Goal: Transaction & Acquisition: Subscribe to service/newsletter

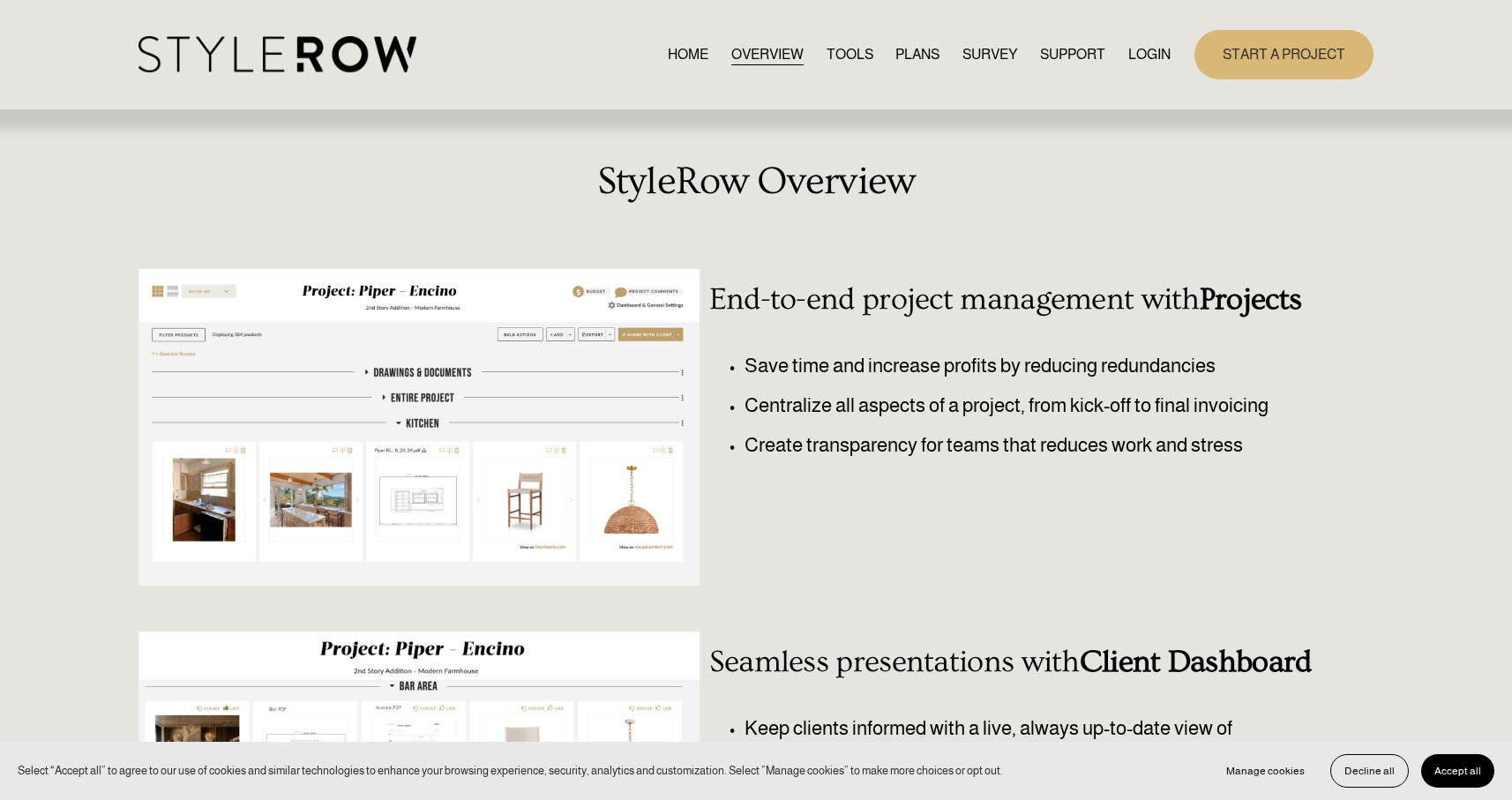
click at [277, 70] on img at bounding box center [277, 54] width 278 height 36
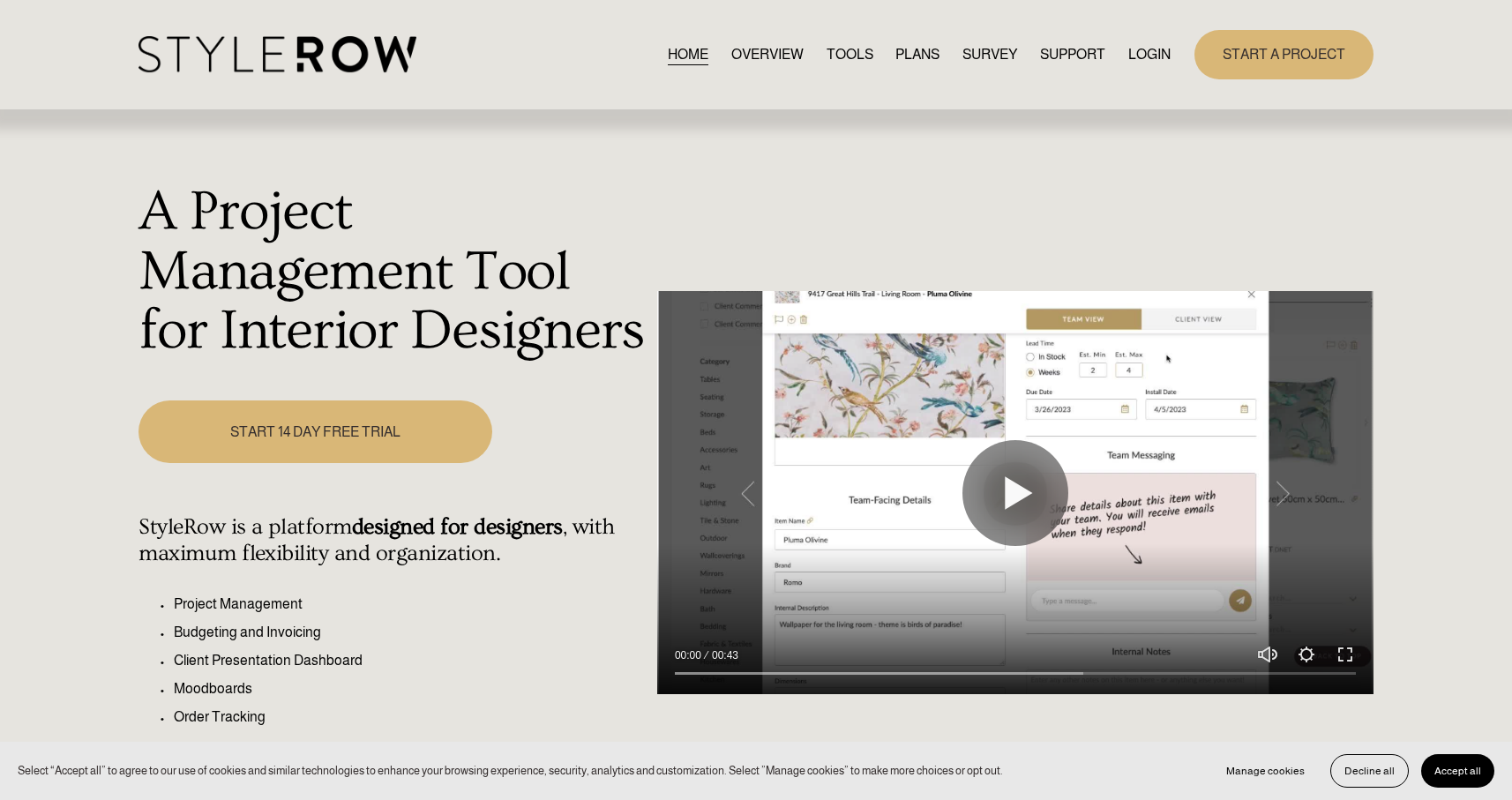
click at [298, 447] on link "START 14 DAY FREE TRIAL" at bounding box center [315, 432] width 353 height 63
